Goal: Find specific page/section: Find specific page/section

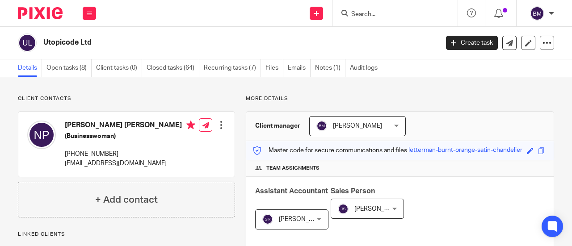
drag, startPoint x: 359, startPoint y: 18, endPoint x: 368, endPoint y: 17, distance: 9.0
click at [361, 18] on form at bounding box center [397, 13] width 95 height 11
click at [368, 17] on input "Search" at bounding box center [390, 15] width 80 height 8
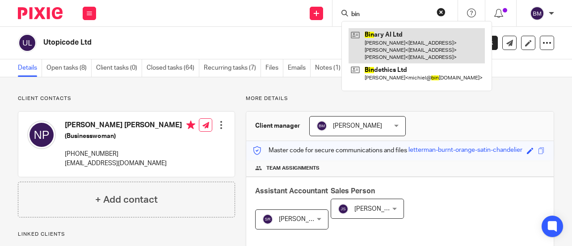
type input "bin"
click at [374, 42] on link at bounding box center [417, 45] width 136 height 35
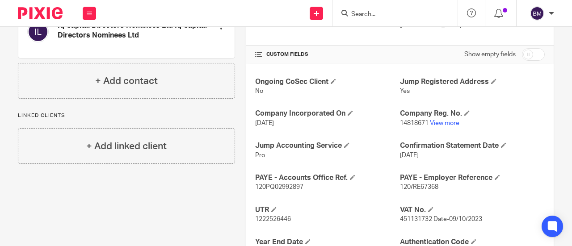
scroll to position [179, 0]
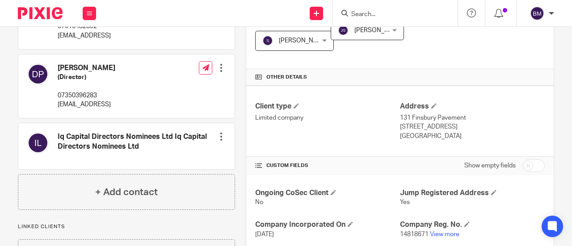
click at [362, 11] on input "Search" at bounding box center [390, 15] width 80 height 8
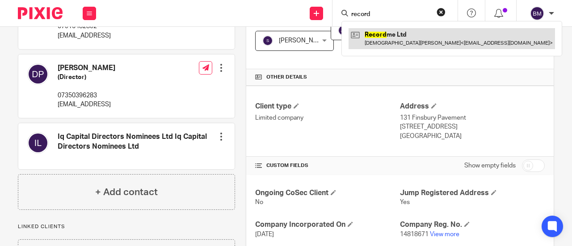
type input "record"
click at [401, 34] on link at bounding box center [452, 38] width 206 height 21
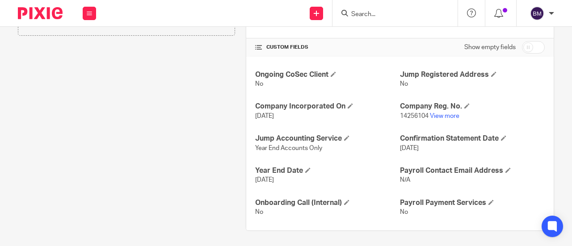
scroll to position [298, 0]
click at [383, 19] on div at bounding box center [394, 13] width 125 height 26
click at [375, 9] on form at bounding box center [397, 13] width 95 height 11
drag, startPoint x: 370, startPoint y: 9, endPoint x: 361, endPoint y: 17, distance: 12.4
click at [364, 15] on form at bounding box center [397, 13] width 95 height 11
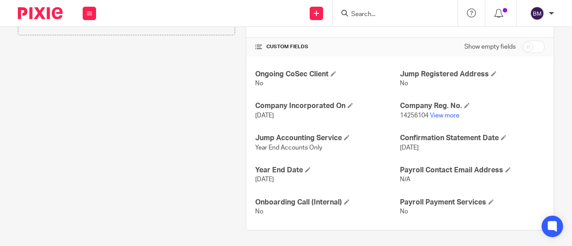
click at [360, 17] on input "Search" at bounding box center [390, 15] width 80 height 8
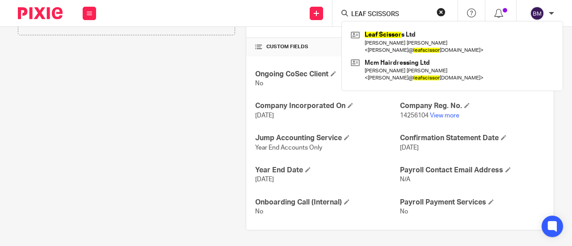
type input "LEAF SCISSORS"
click button "submit" at bounding box center [0, 0] width 0 height 0
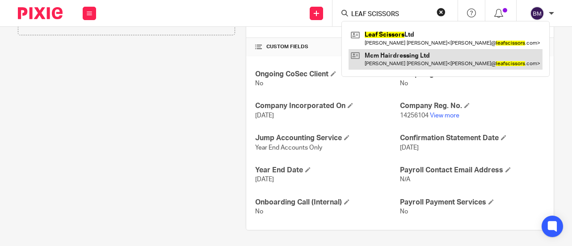
click at [379, 63] on link at bounding box center [446, 59] width 194 height 21
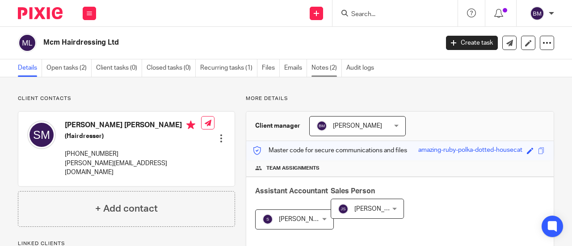
click at [316, 64] on link "Notes (2)" at bounding box center [326, 67] width 30 height 17
click at [377, 18] on form at bounding box center [397, 13] width 95 height 11
click at [374, 13] on input "Search" at bounding box center [390, 15] width 80 height 8
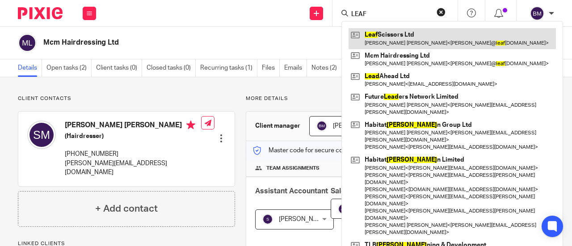
type input "LEAF"
click at [411, 42] on link at bounding box center [452, 38] width 207 height 21
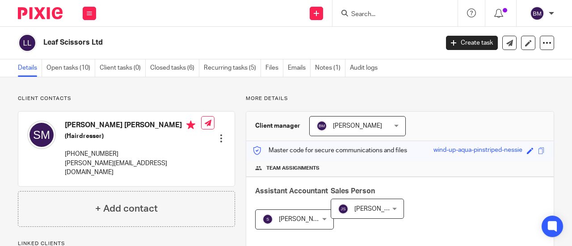
click at [362, 16] on input "Search" at bounding box center [390, 15] width 80 height 8
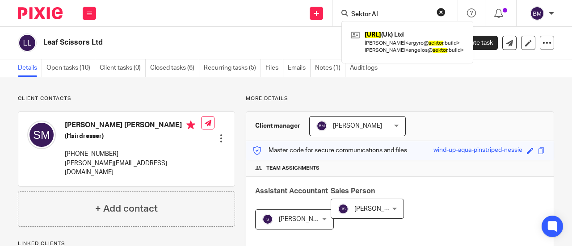
type input "Sektor AI"
click button "submit" at bounding box center [0, 0] width 0 height 0
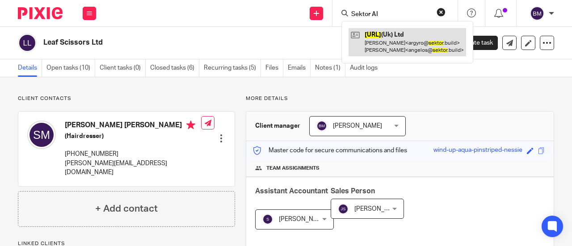
click at [382, 40] on link at bounding box center [408, 42] width 118 height 28
